Goal: Task Accomplishment & Management: Manage account settings

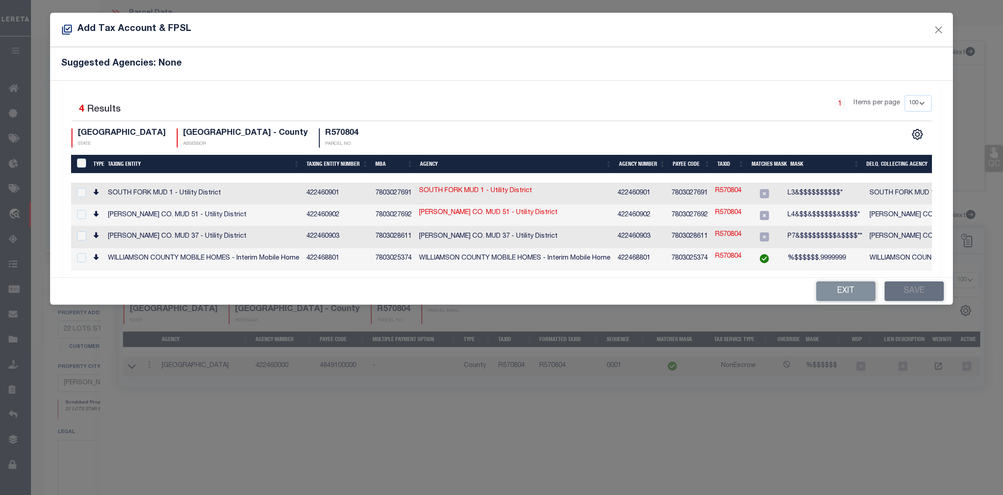
select select "100"
select select "7434"
select select "65"
select select "NonEscrow"
select select "100"
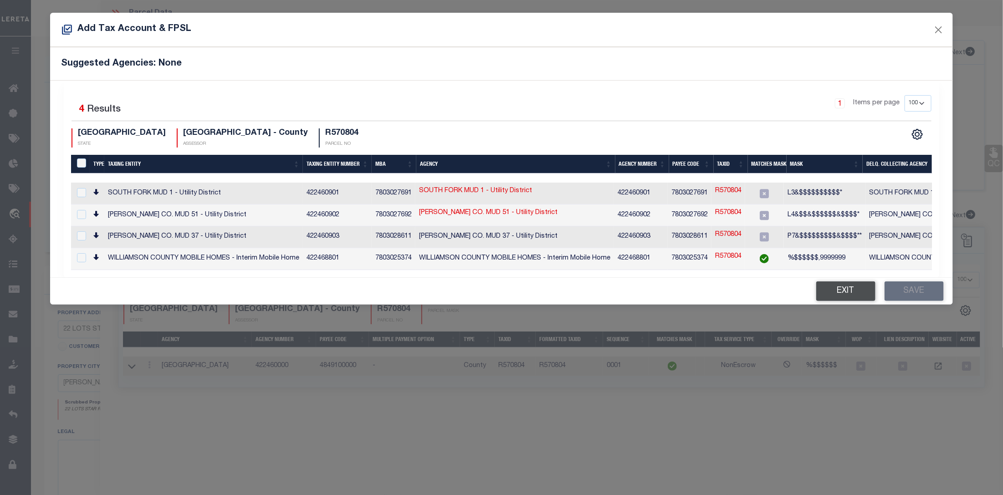
click at [846, 296] on button "Exit" at bounding box center [845, 291] width 59 height 20
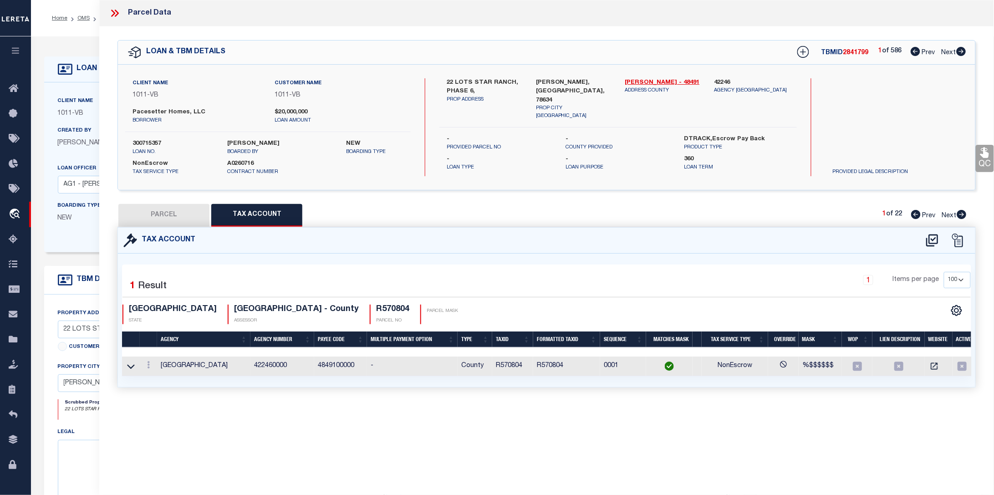
click at [117, 14] on icon at bounding box center [115, 13] width 12 height 12
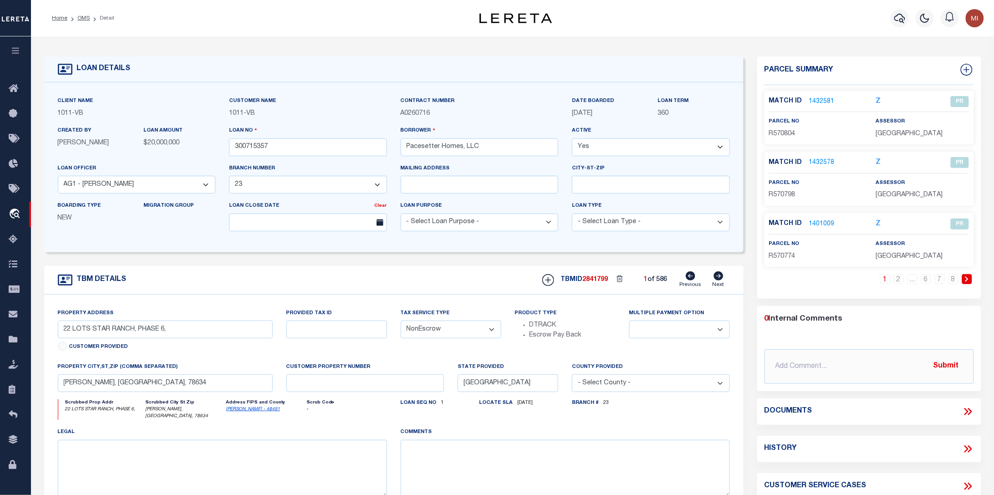
click at [827, 102] on link "1432581" at bounding box center [822, 102] width 26 height 10
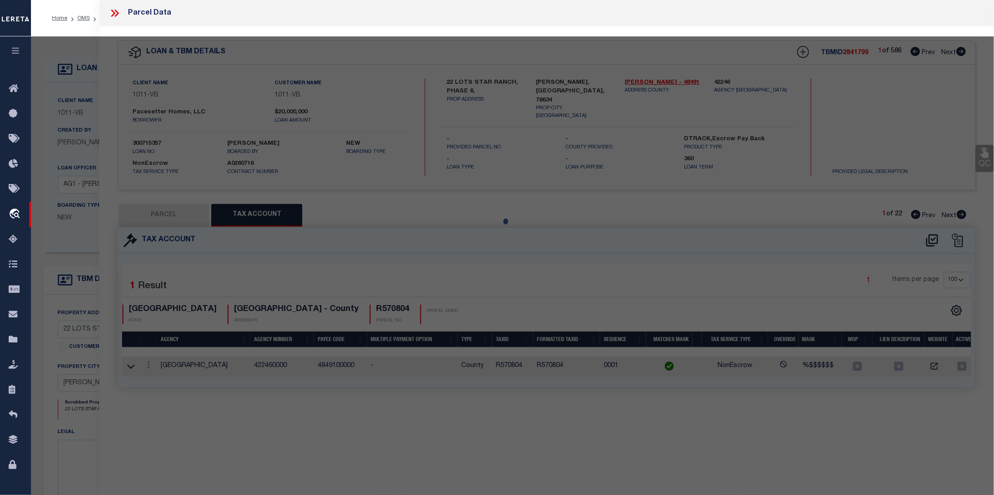
select select "AS"
checkbox input "false"
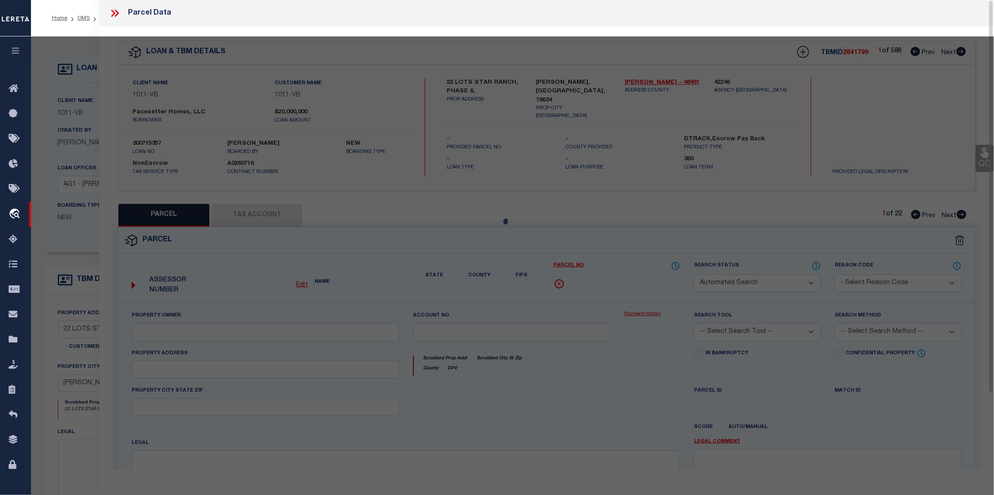
select select "PR"
type input "FLOWERS, [PERSON_NAME]"
select select
type input "[STREET_ADDRESS]"
type input "[PERSON_NAME][GEOGRAPHIC_DATA]"
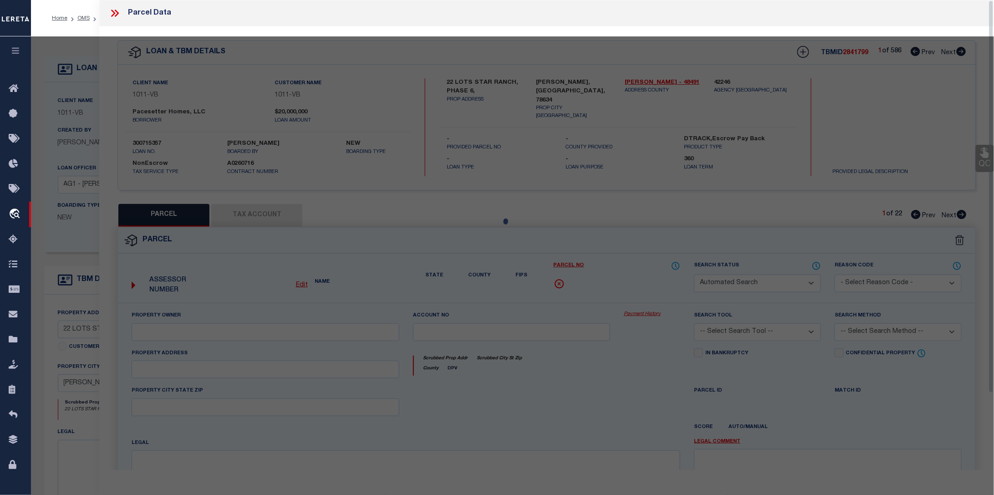
type textarea "S11746 - STAR RANCH SEC [STREET_ADDRESS]"
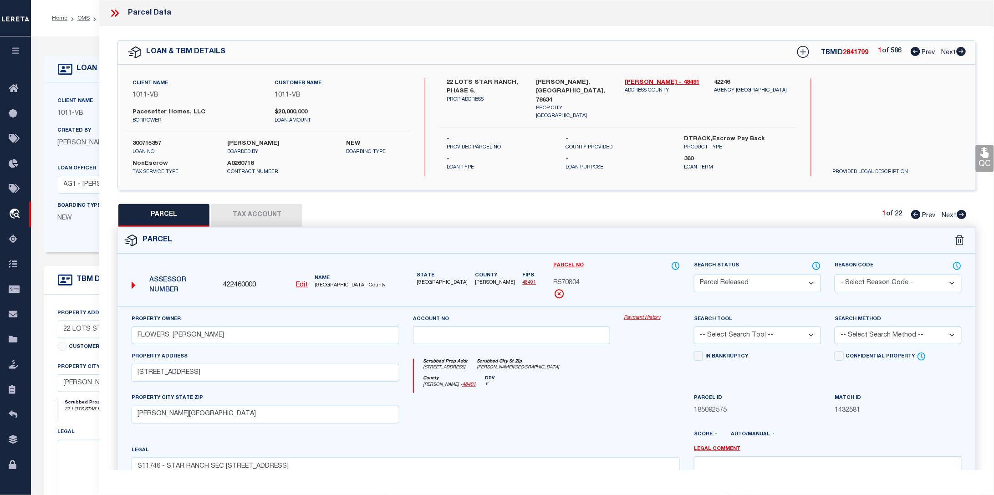
click at [279, 210] on button "Tax Account" at bounding box center [256, 215] width 91 height 23
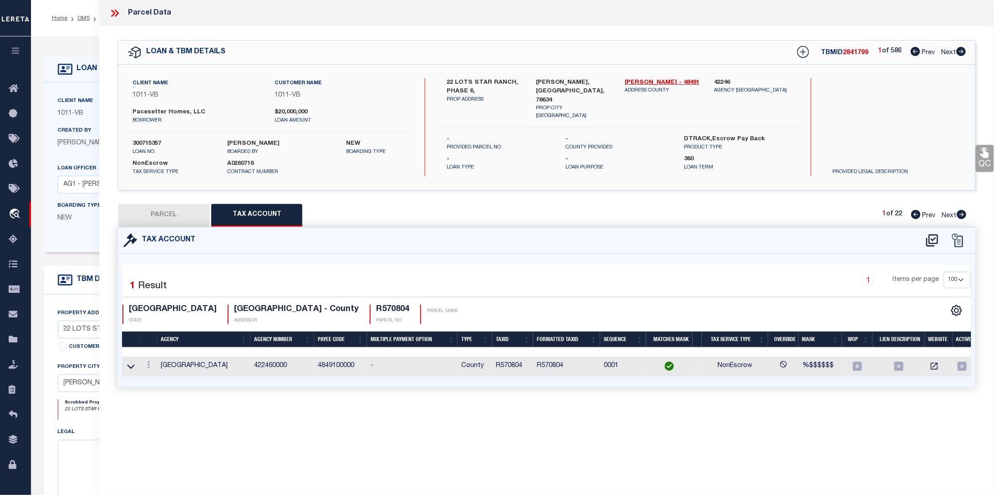
select select "100"
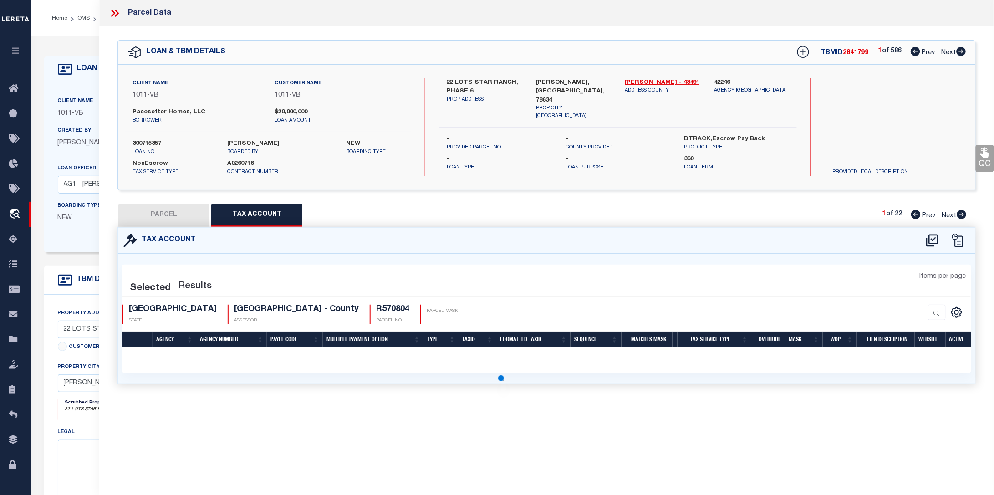
select select "100"
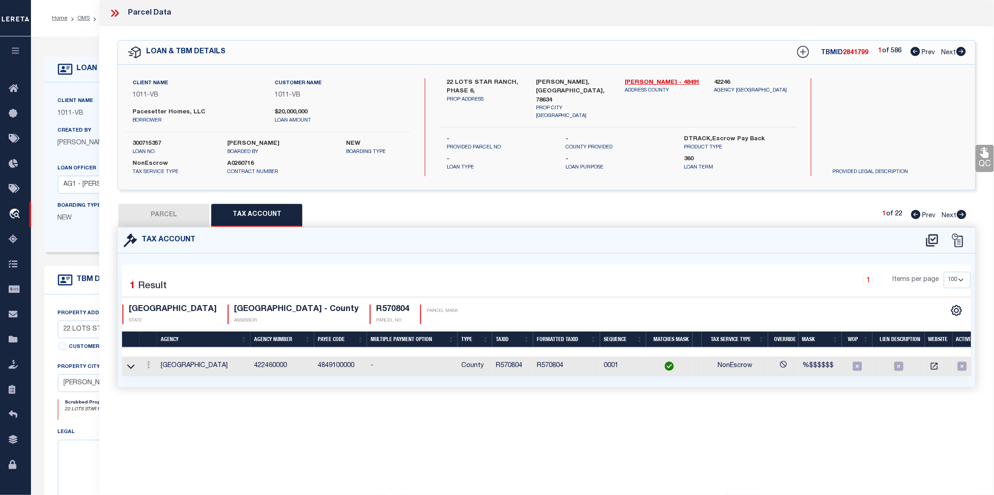
click at [932, 239] on icon at bounding box center [932, 240] width 12 height 12
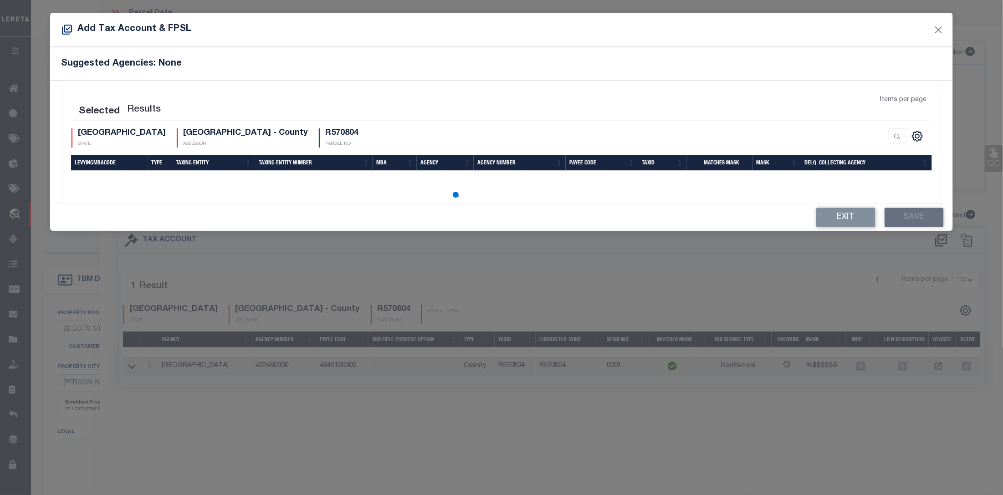
select select "100"
